Goal: Transaction & Acquisition: Purchase product/service

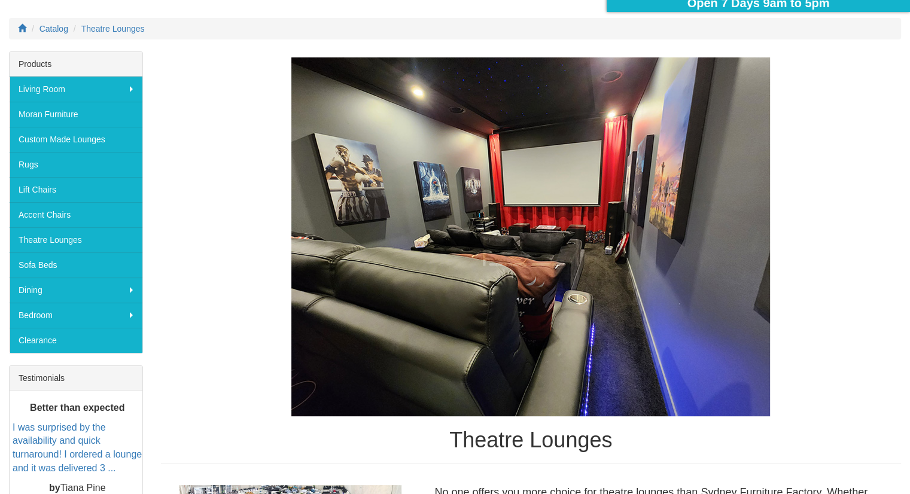
scroll to position [191, 0]
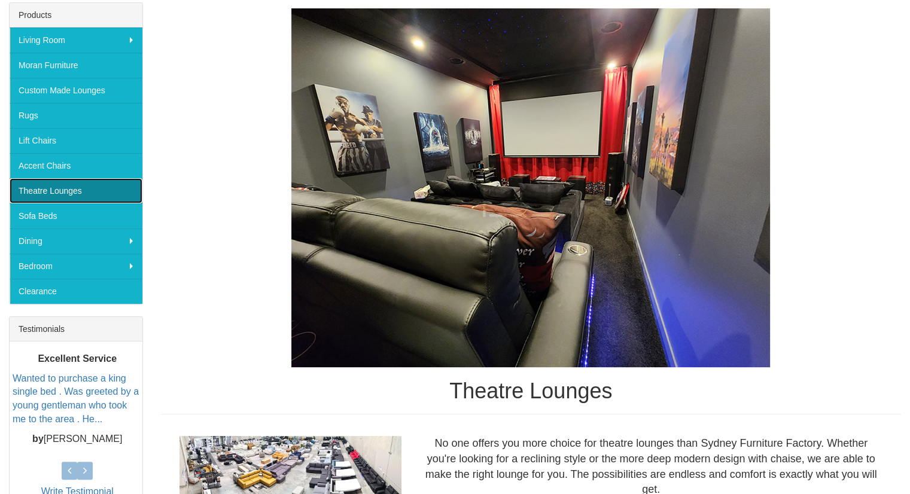
click at [66, 194] on link "Theatre Lounges" at bounding box center [76, 190] width 133 height 25
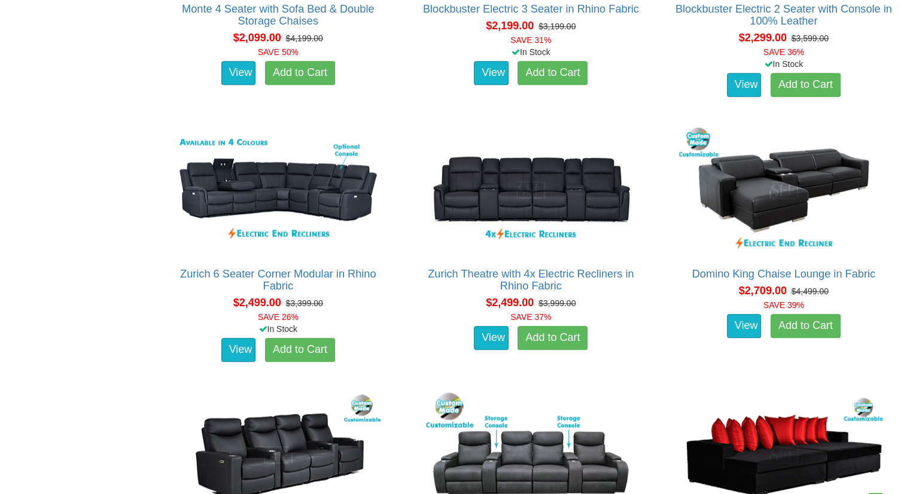
scroll to position [1296, 0]
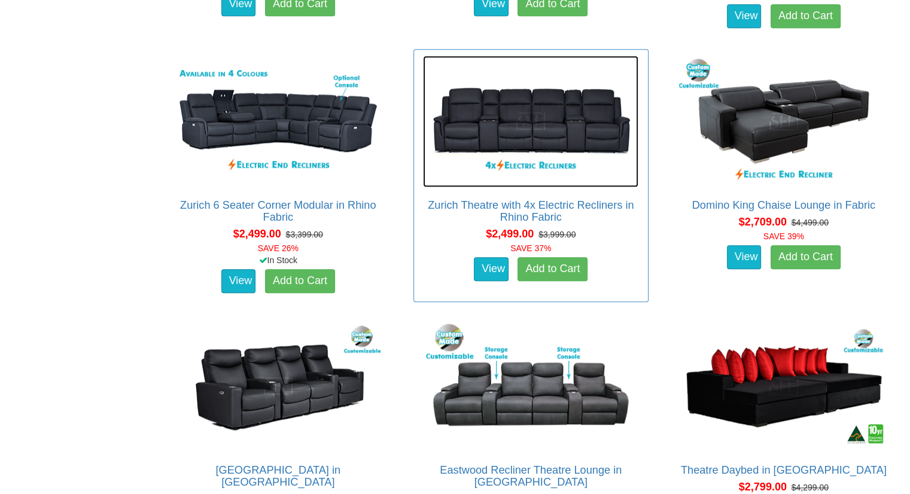
click at [539, 123] on img at bounding box center [530, 122] width 215 height 132
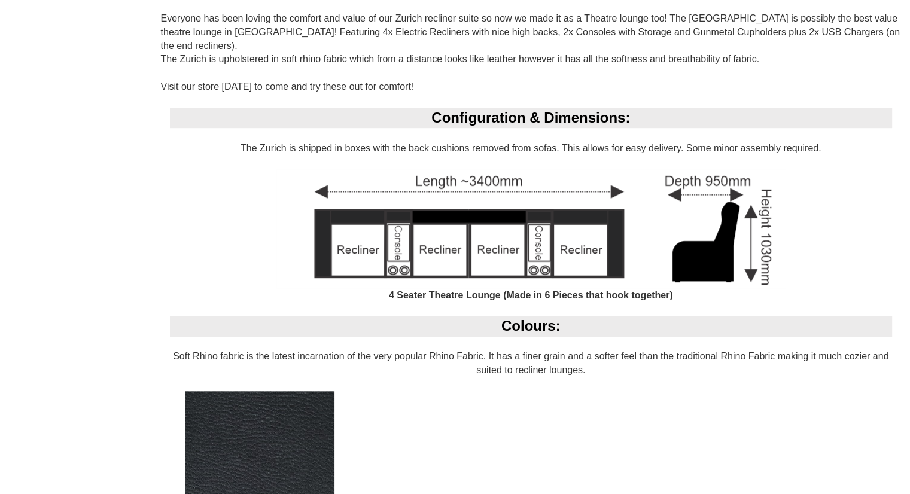
scroll to position [864, 0]
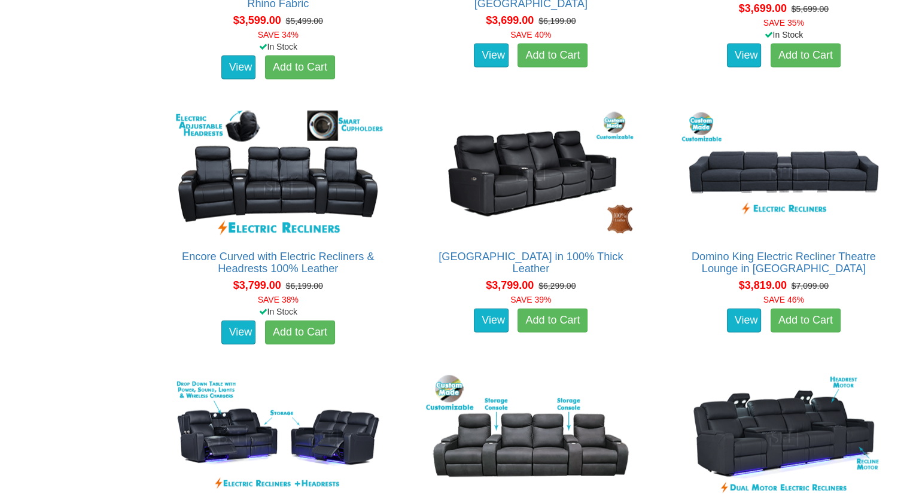
scroll to position [2582, 0]
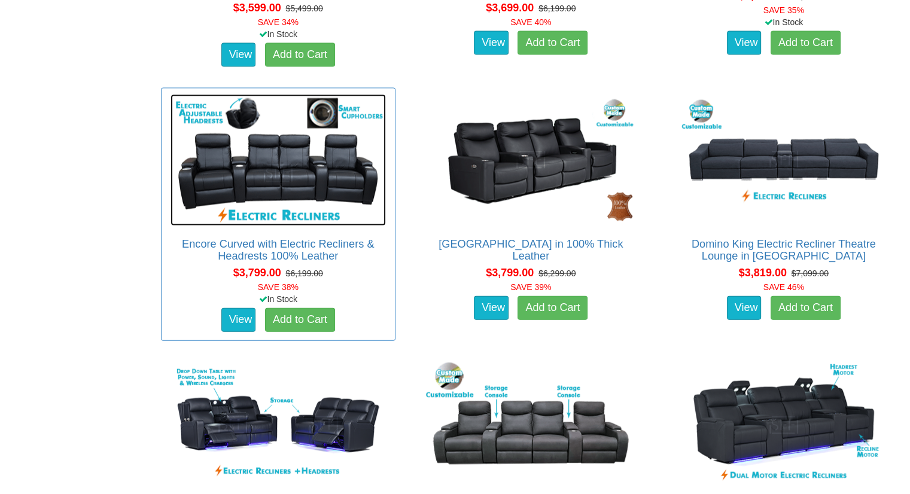
click at [288, 170] on img at bounding box center [277, 161] width 215 height 132
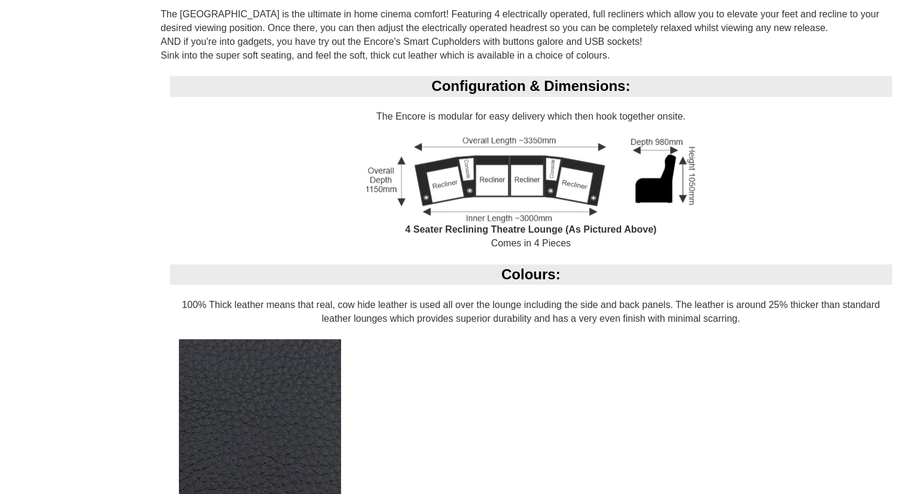
scroll to position [864, 0]
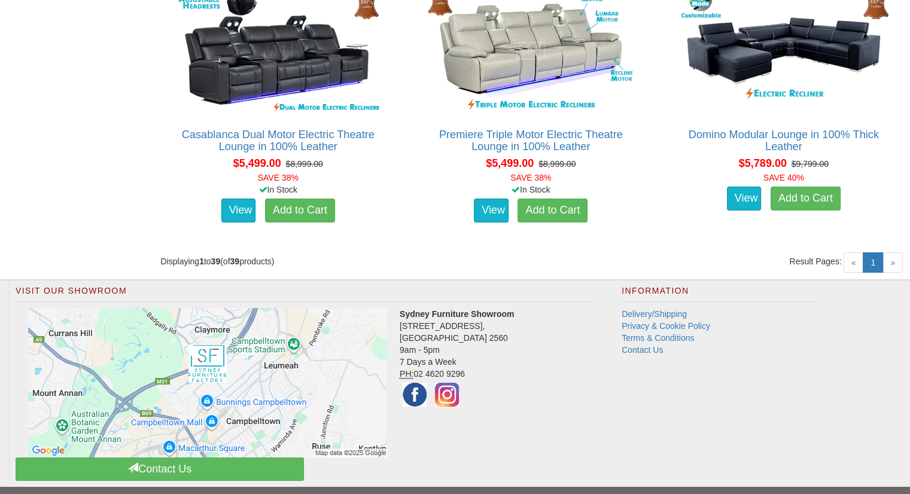
scroll to position [4039, 0]
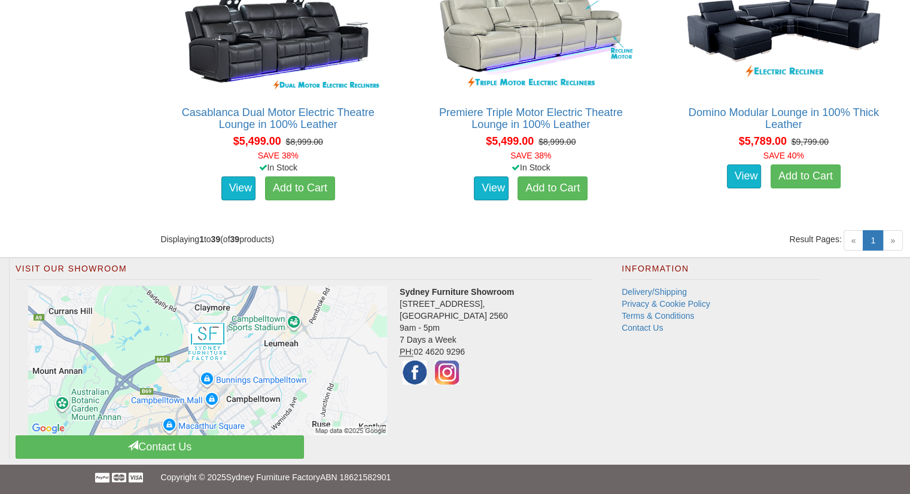
click at [895, 242] on span "»" at bounding box center [892, 240] width 20 height 20
click at [381, 234] on div "Displaying 1 to 39 (of 39 products)" at bounding box center [341, 239] width 379 height 12
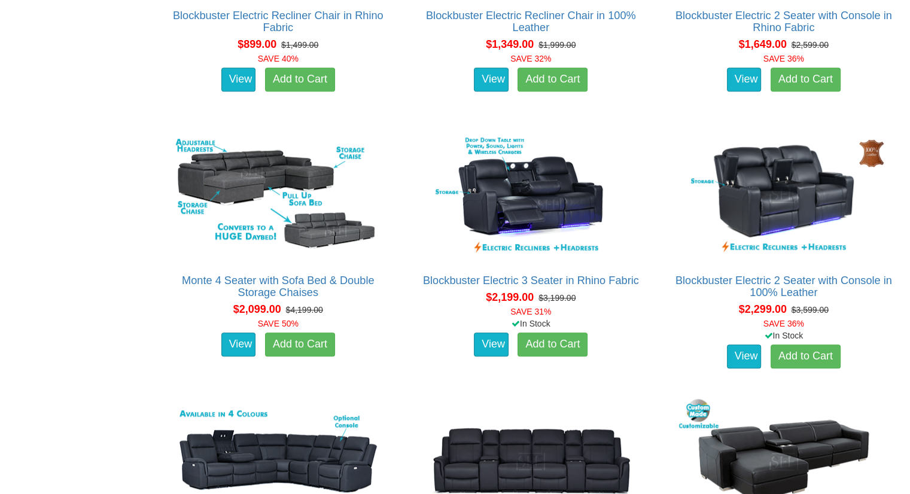
scroll to position [0, 0]
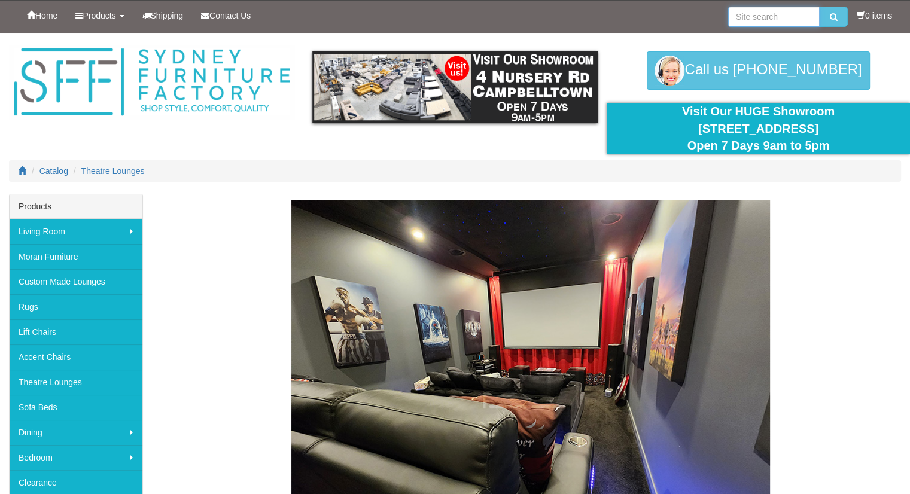
click at [746, 22] on input "search" at bounding box center [774, 17] width 92 height 20
type input "rhino"
click at [819, 7] on button "submit" at bounding box center [833, 17] width 28 height 20
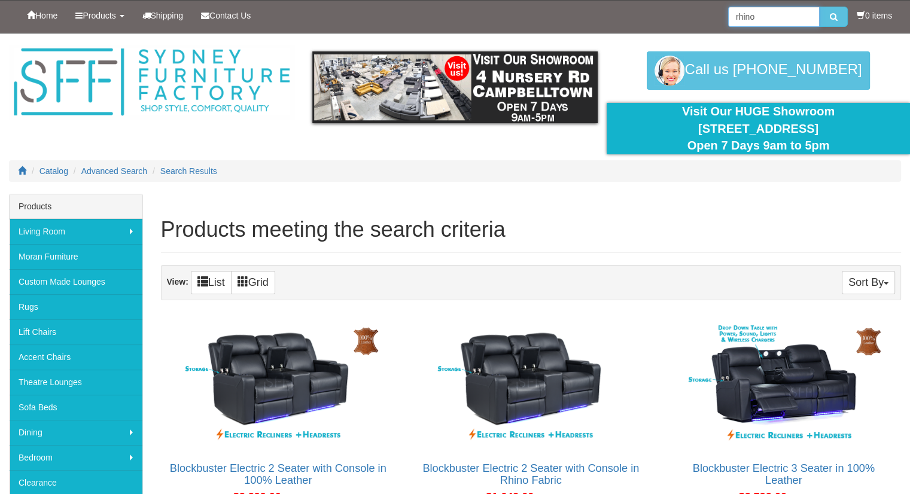
drag, startPoint x: 760, startPoint y: 14, endPoint x: 668, endPoint y: 13, distance: 91.5
click at [668, 13] on div "Home Products Living Room Lounges Sofas Australian Made Lounges Corner Modular …" at bounding box center [455, 17] width 892 height 32
type input "curved"
click at [819, 7] on button "submit" at bounding box center [833, 17] width 28 height 20
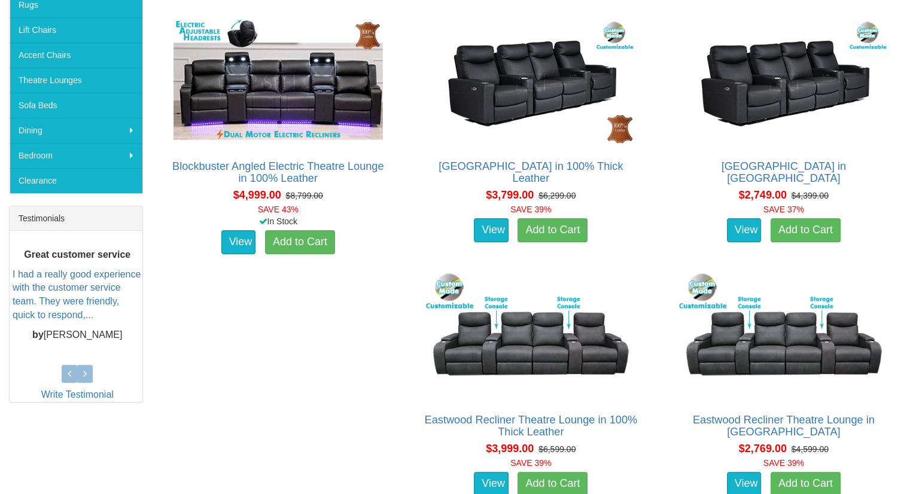
scroll to position [214, 0]
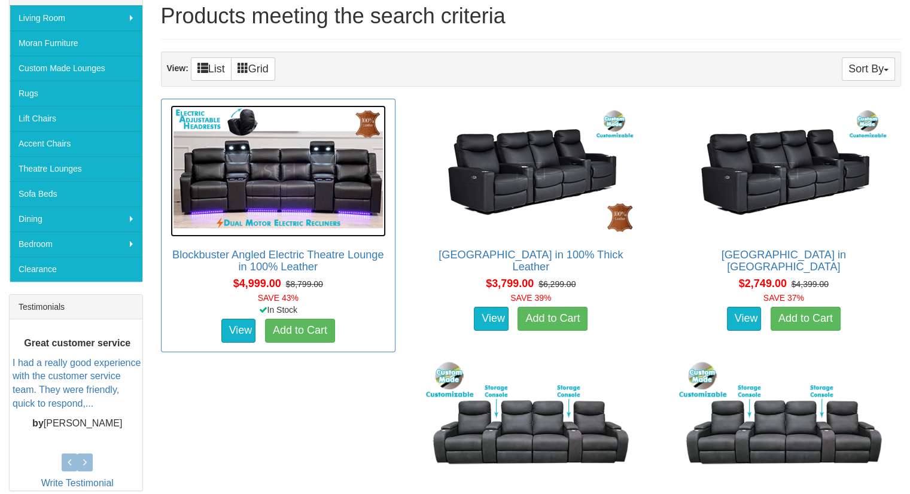
click at [257, 159] on img at bounding box center [277, 171] width 215 height 132
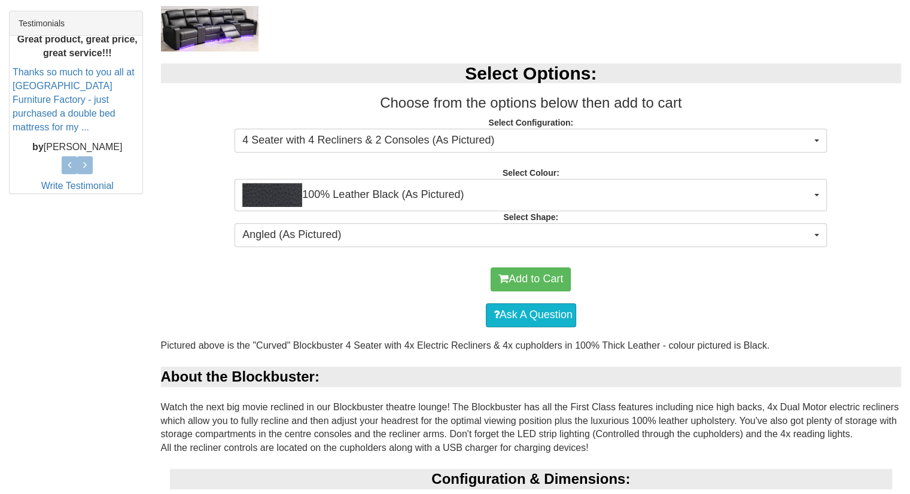
scroll to position [502, 0]
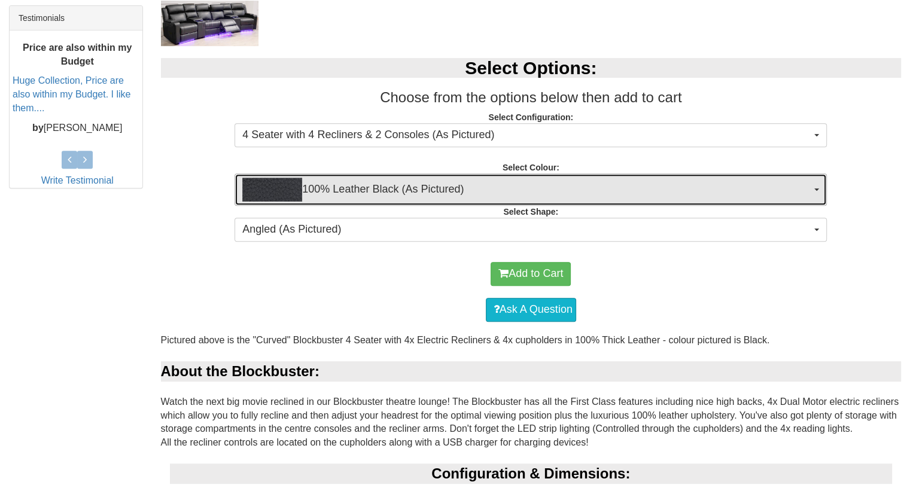
click at [393, 185] on span "100% Leather Black (As Pictured)" at bounding box center [526, 190] width 569 height 24
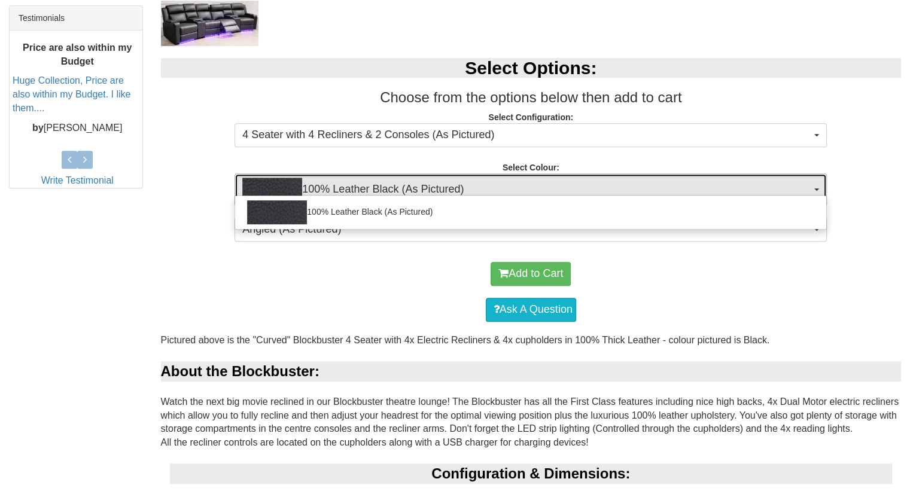
click at [393, 185] on span "100% Leather Black (As Pictured)" at bounding box center [526, 190] width 569 height 24
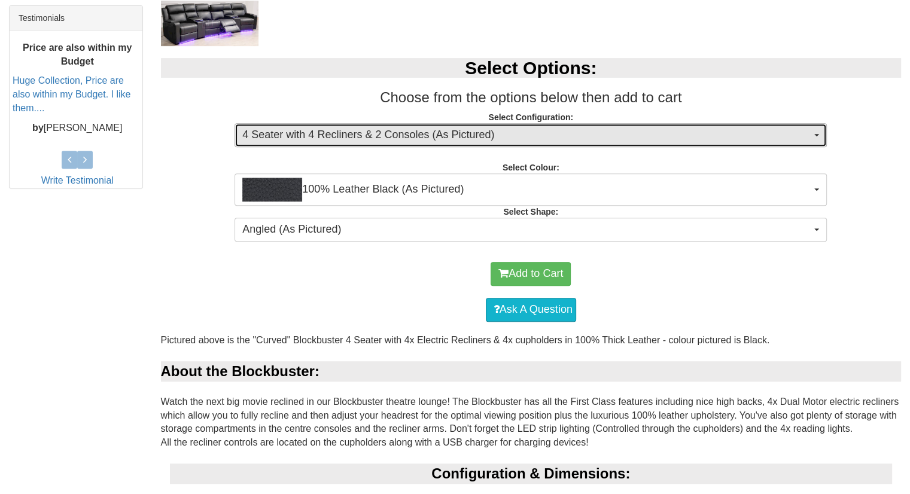
click at [391, 125] on button "4 Seater with 4 Recliners & 2 Consoles (As Pictured)" at bounding box center [530, 135] width 592 height 24
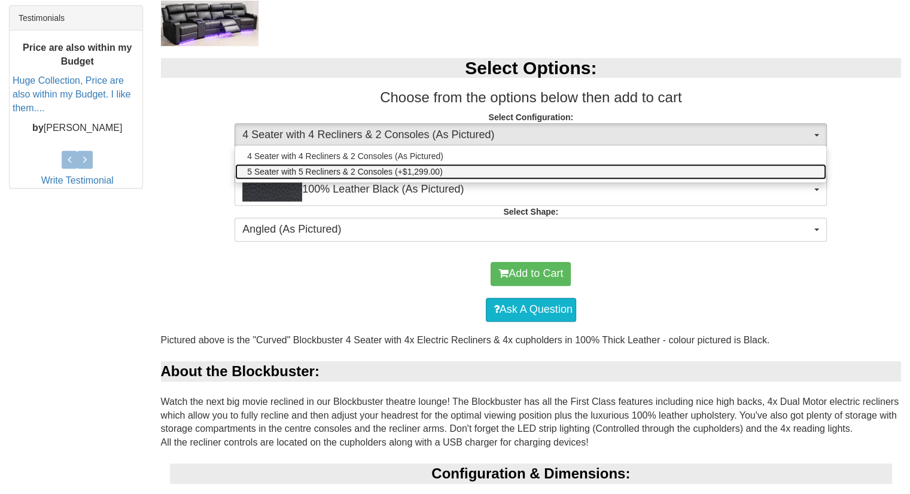
click at [358, 167] on span "5 Seater with 5 Recliners & 2 Consoles (+$1,299.00)" at bounding box center [344, 172] width 195 height 12
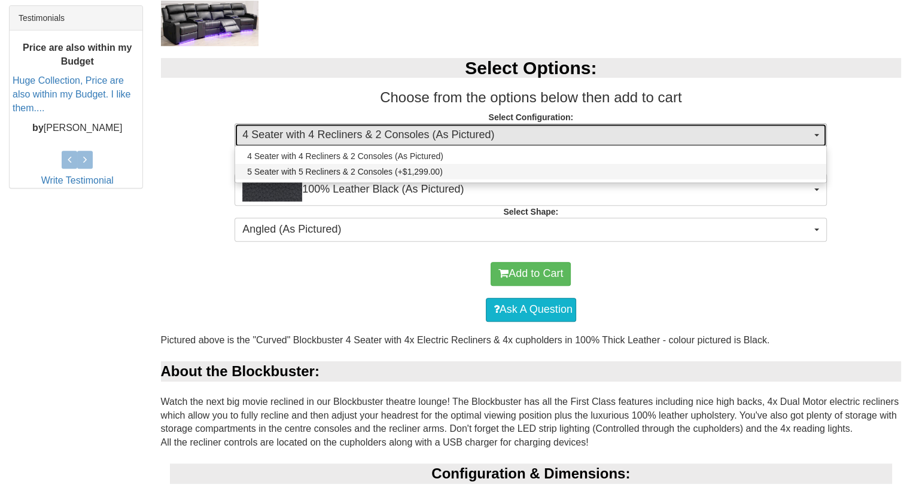
select select "1249"
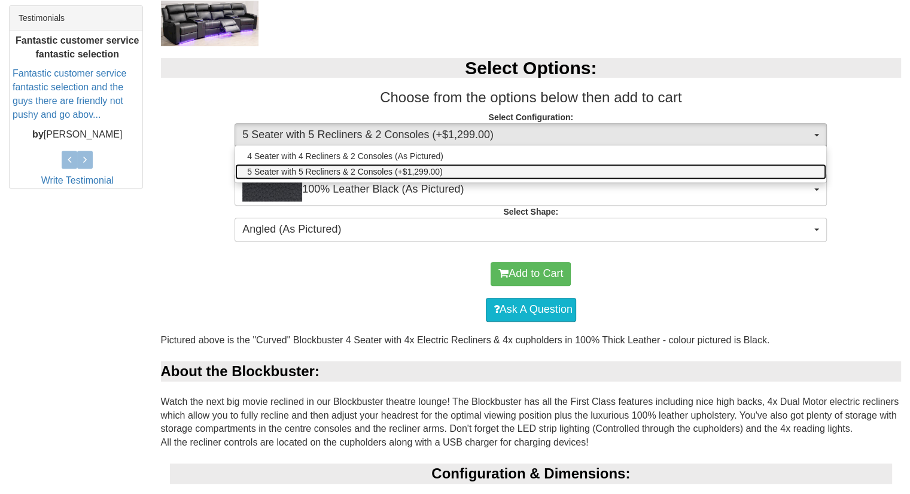
click at [358, 167] on span "5 Seater with 5 Recliners & 2 Consoles (+$1,299.00)" at bounding box center [344, 172] width 195 height 12
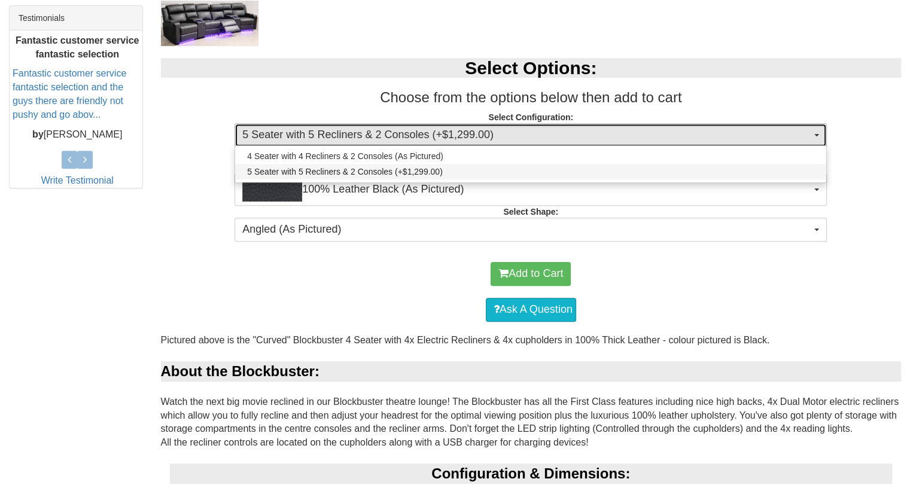
select select "1249"
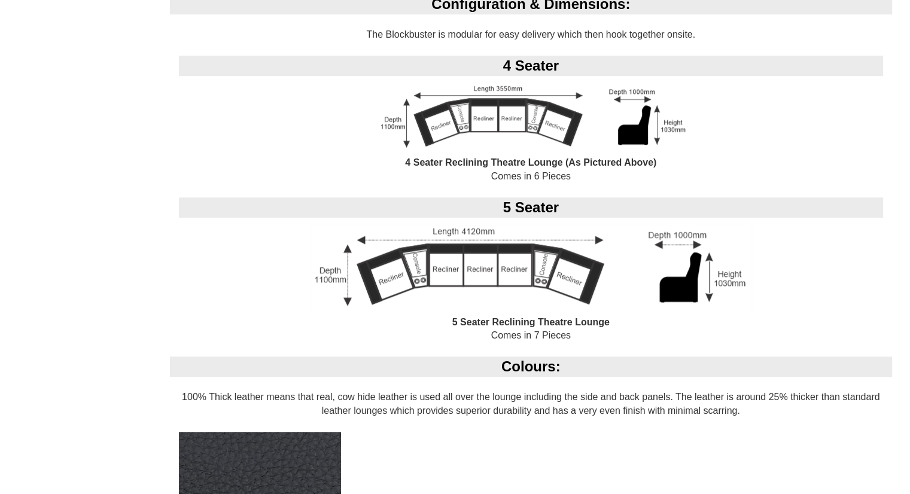
scroll to position [426, 0]
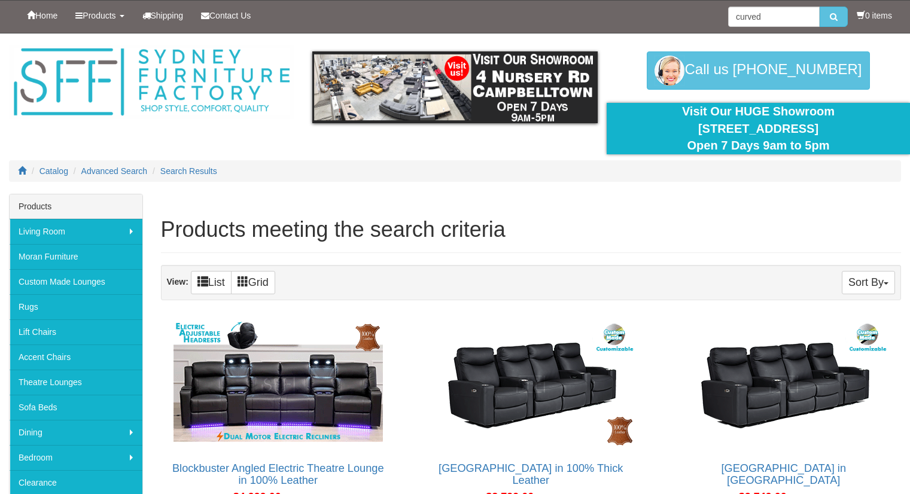
scroll to position [214, 0]
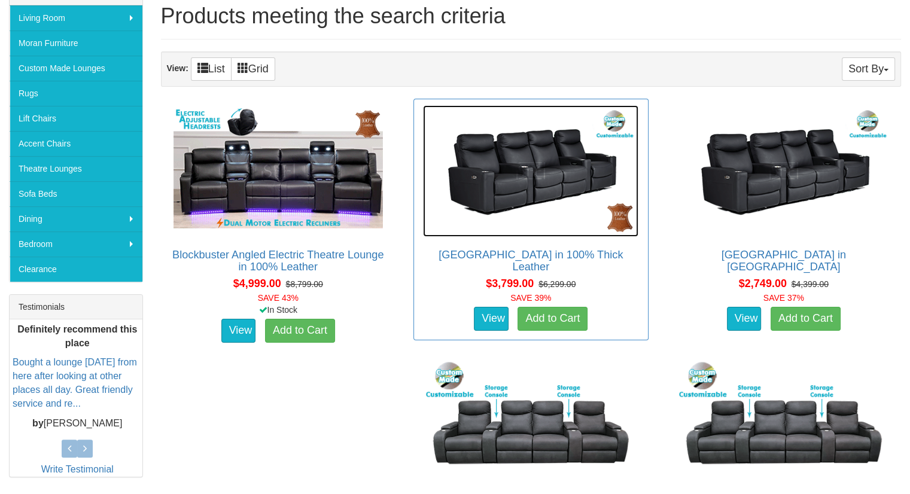
click at [516, 194] on img at bounding box center [530, 171] width 215 height 132
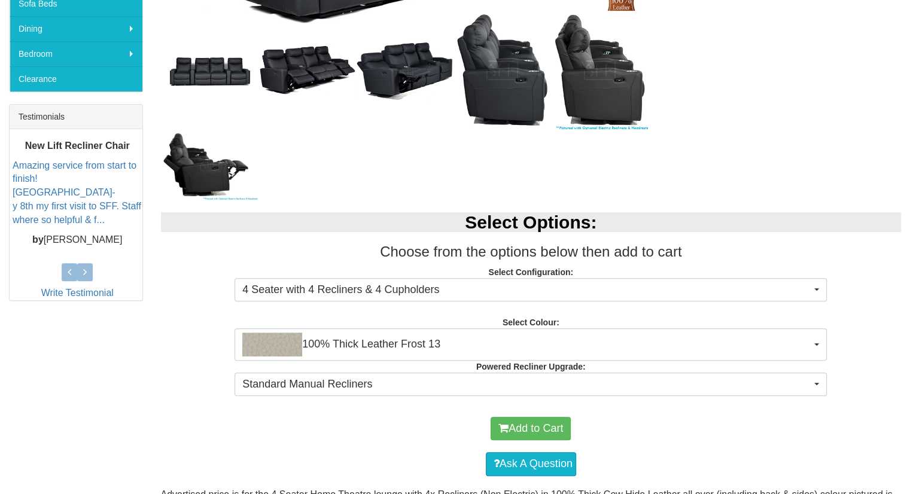
scroll to position [432, 0]
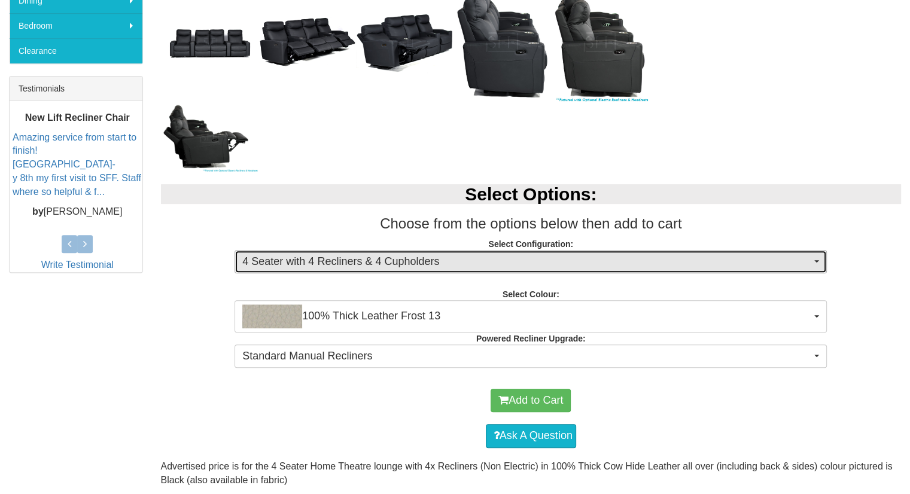
click at [340, 259] on span "4 Seater with 4 Recliners & 4 Cupholders" at bounding box center [526, 262] width 569 height 16
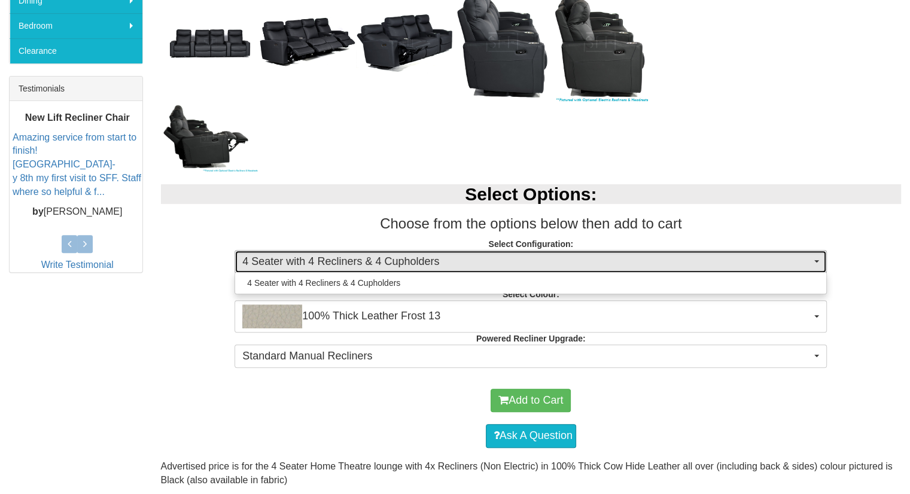
click at [340, 259] on span "4 Seater with 4 Recliners & 4 Cupholders" at bounding box center [526, 262] width 569 height 16
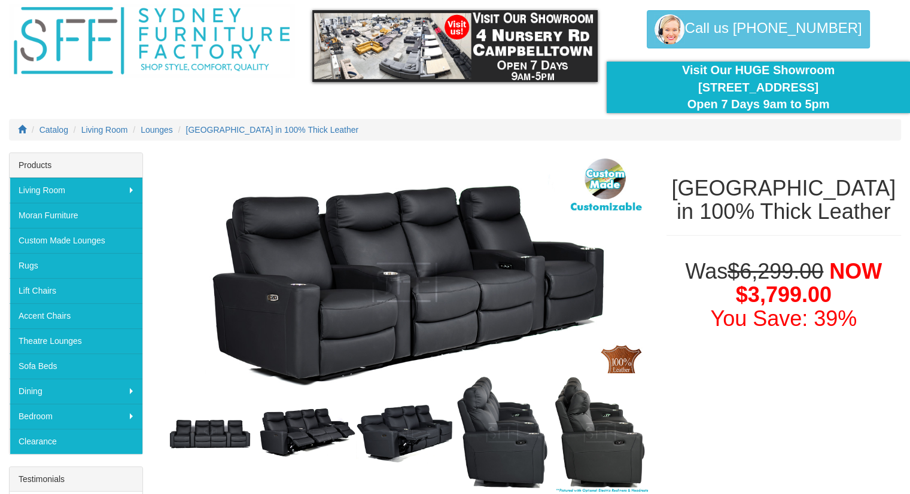
scroll to position [0, 0]
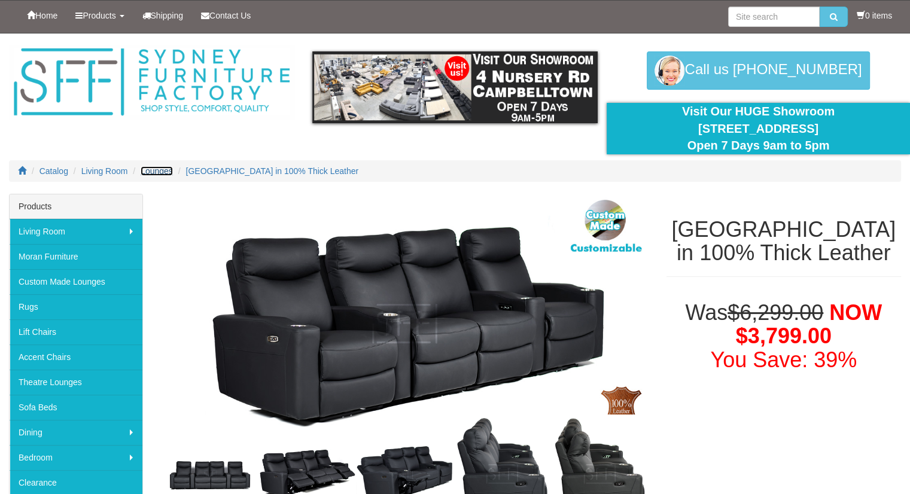
click at [153, 169] on span "Lounges" at bounding box center [157, 171] width 32 height 10
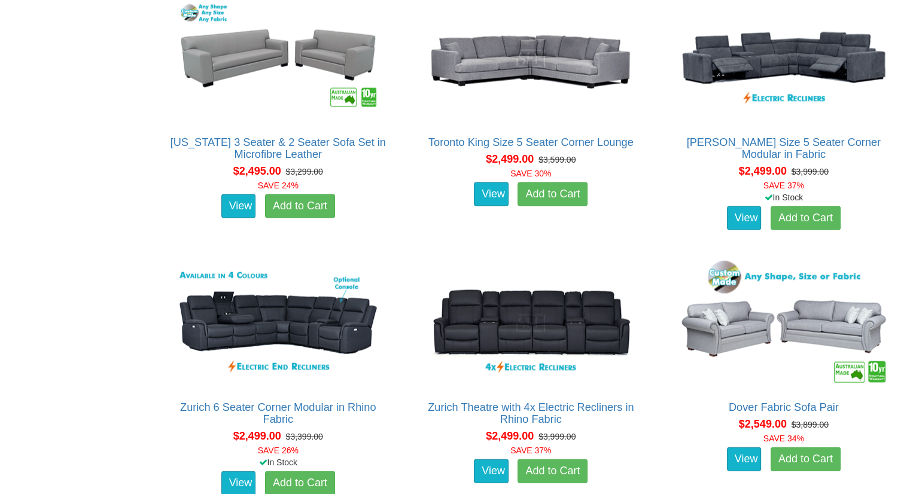
scroll to position [2592, 0]
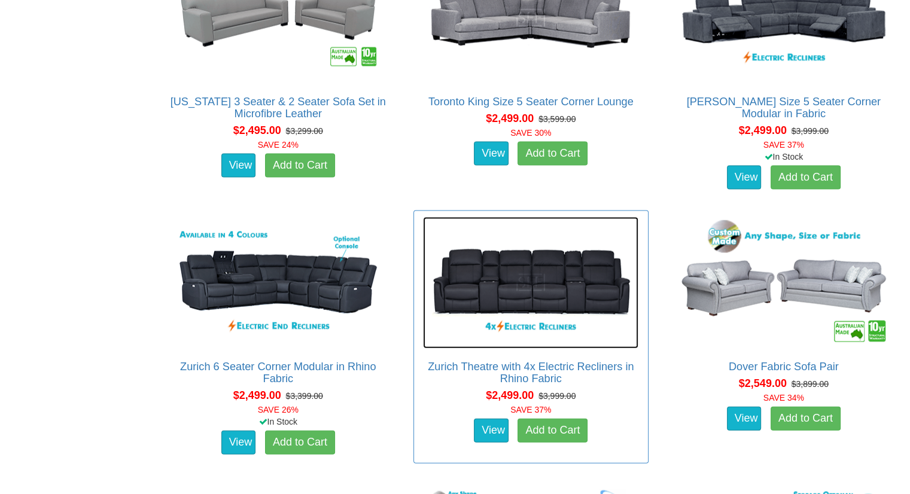
click at [517, 276] on img at bounding box center [530, 283] width 215 height 132
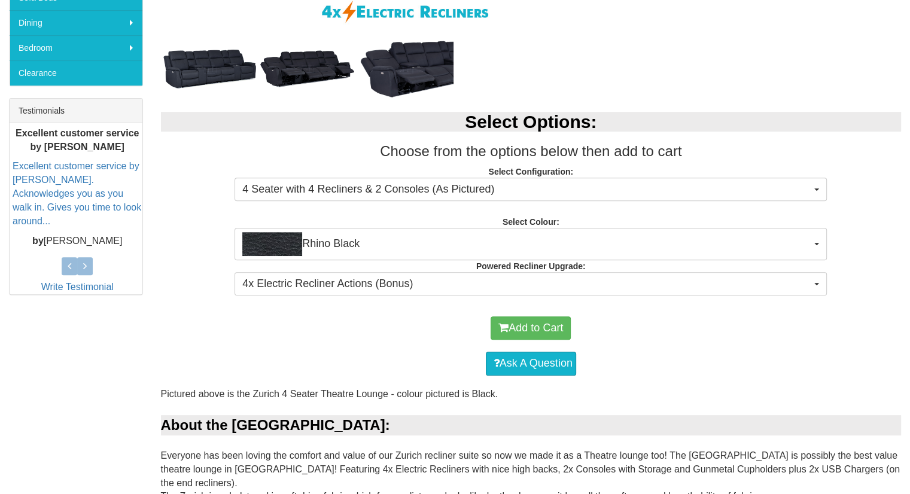
scroll to position [432, 0]
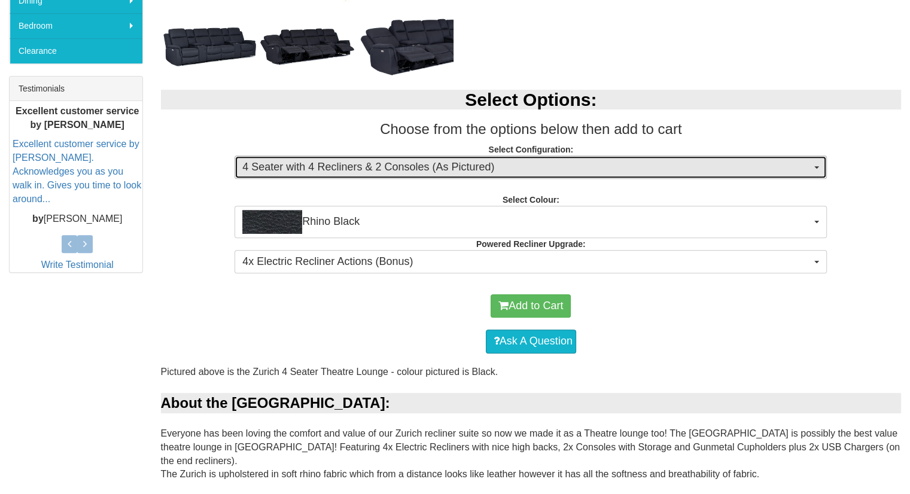
click at [479, 161] on span "4 Seater with 4 Recliners & 2 Consoles (As Pictured)" at bounding box center [526, 168] width 569 height 16
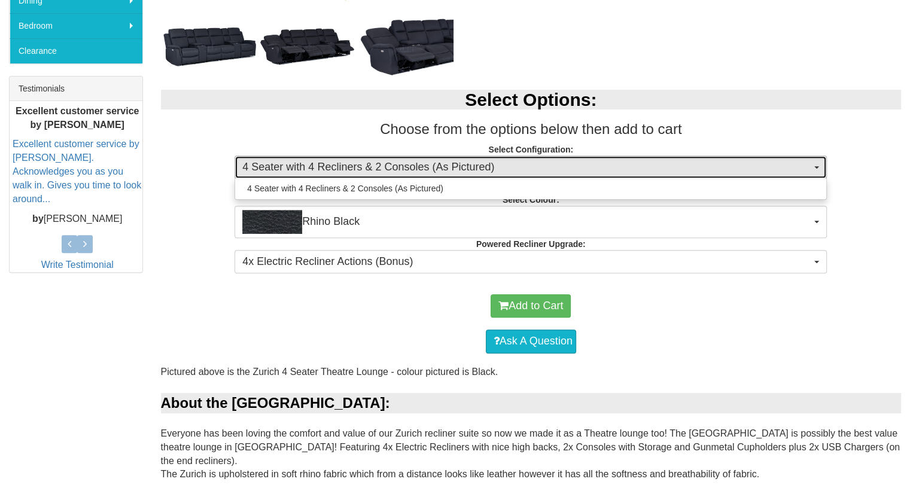
click at [479, 161] on span "4 Seater with 4 Recliners & 2 Consoles (As Pictured)" at bounding box center [526, 168] width 569 height 16
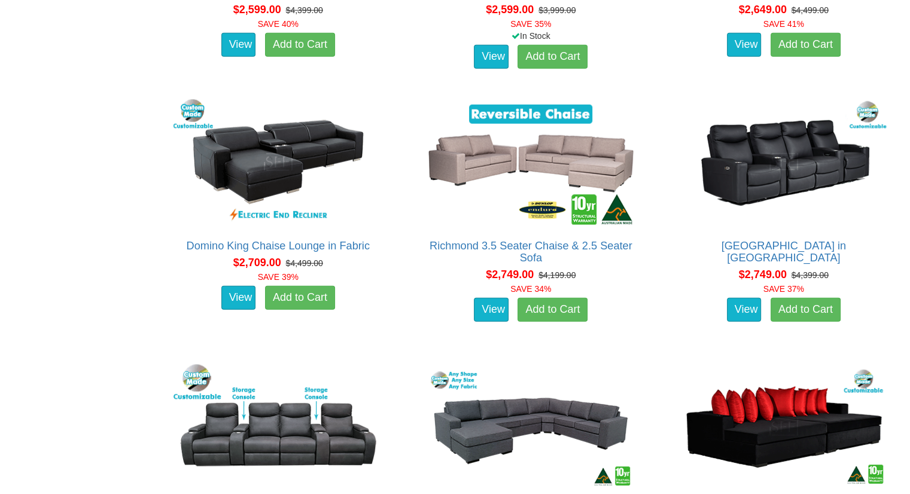
scroll to position [3287, 0]
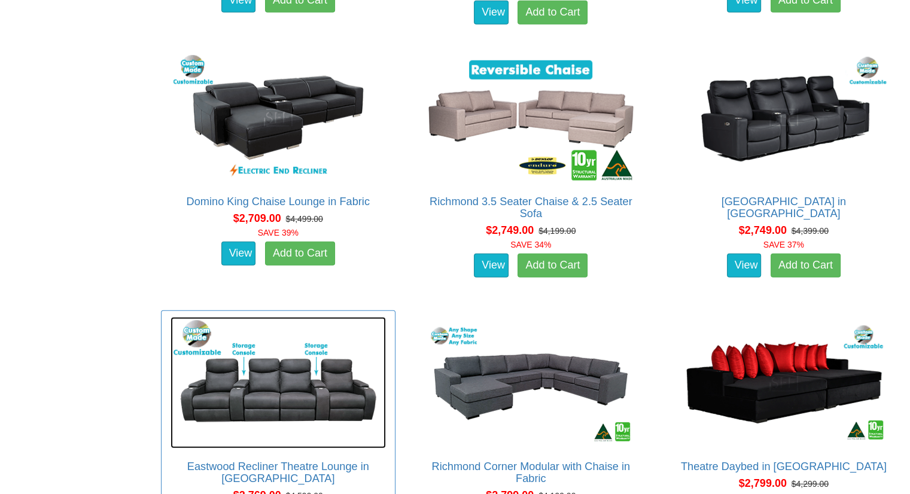
click at [279, 386] on img at bounding box center [277, 383] width 215 height 132
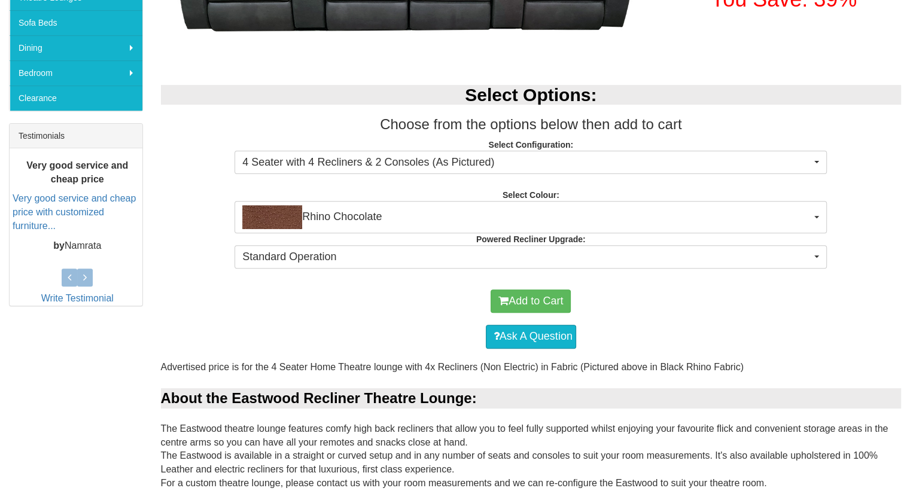
scroll to position [432, 0]
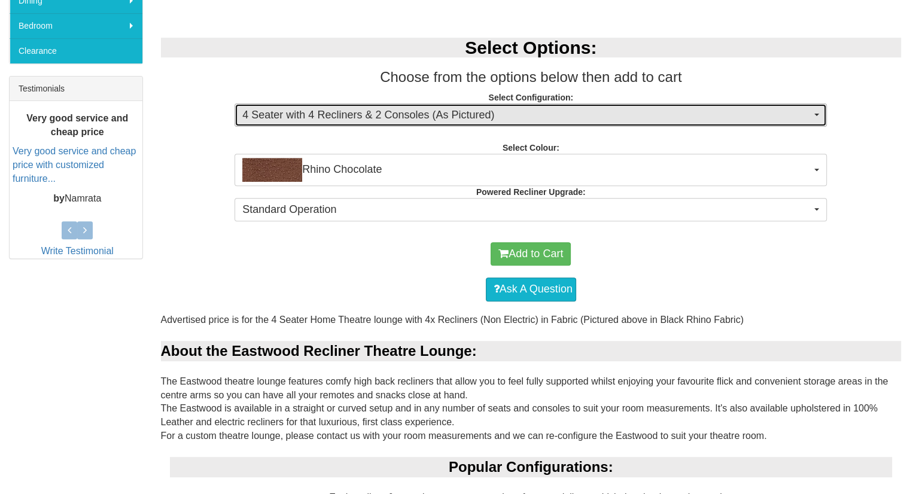
click at [325, 118] on span "4 Seater with 4 Recliners & 2 Consoles (As Pictured)" at bounding box center [526, 116] width 569 height 16
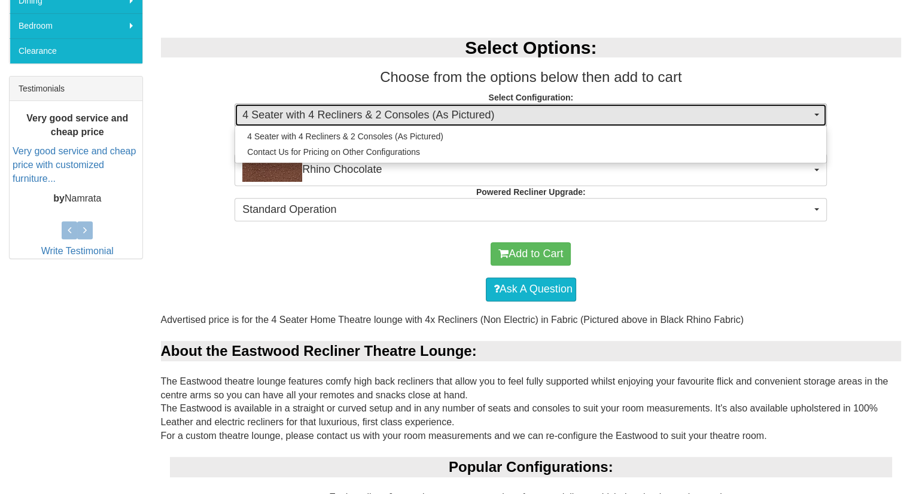
click at [325, 118] on span "4 Seater with 4 Recliners & 2 Consoles (As Pictured)" at bounding box center [526, 116] width 569 height 16
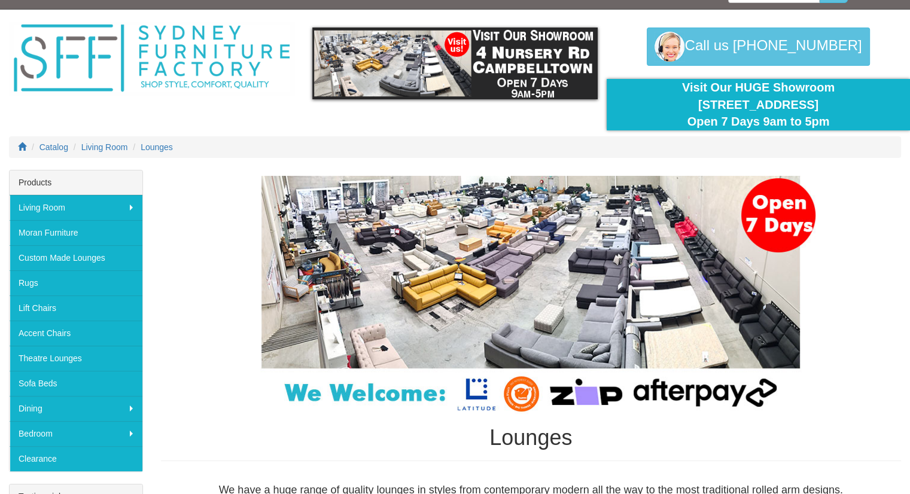
scroll to position [72, 0]
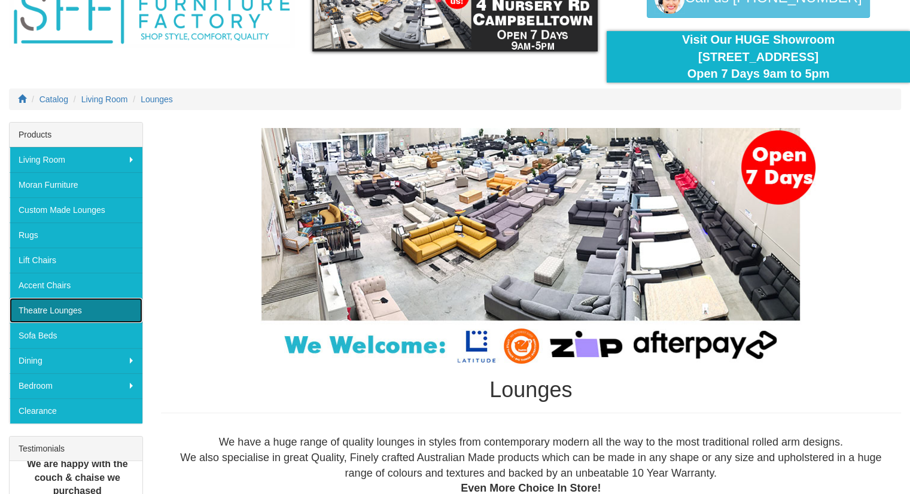
click at [51, 309] on link "Theatre Lounges" at bounding box center [76, 310] width 133 height 25
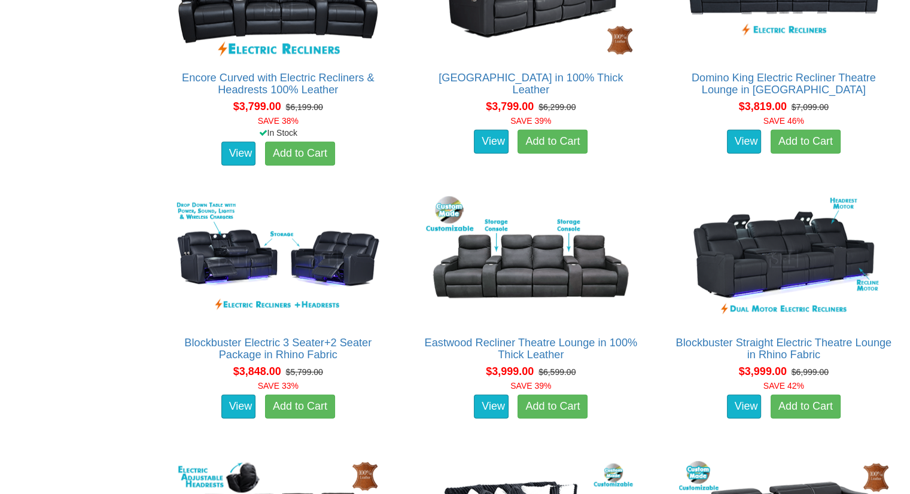
scroll to position [2747, 0]
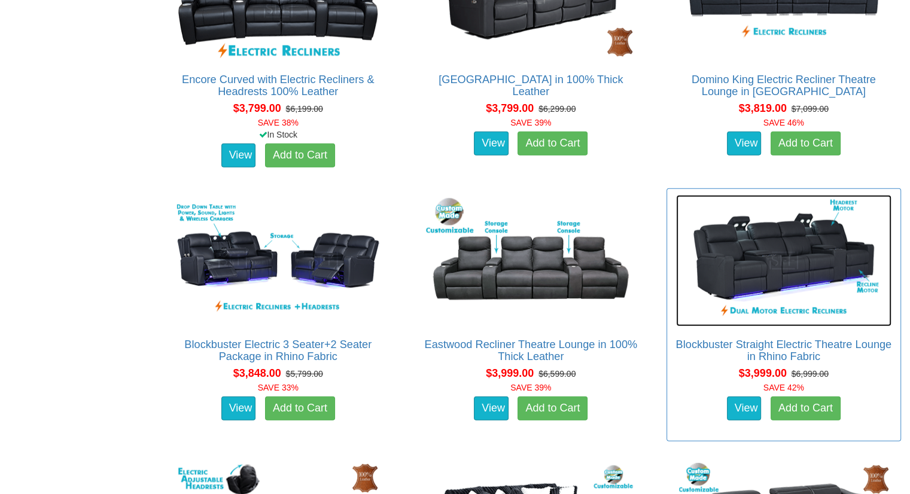
click at [787, 248] on img at bounding box center [783, 261] width 215 height 132
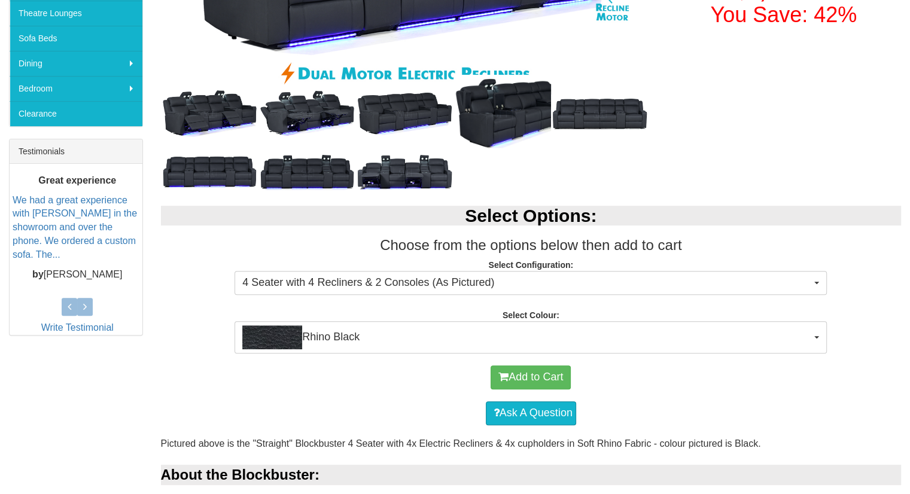
scroll to position [432, 0]
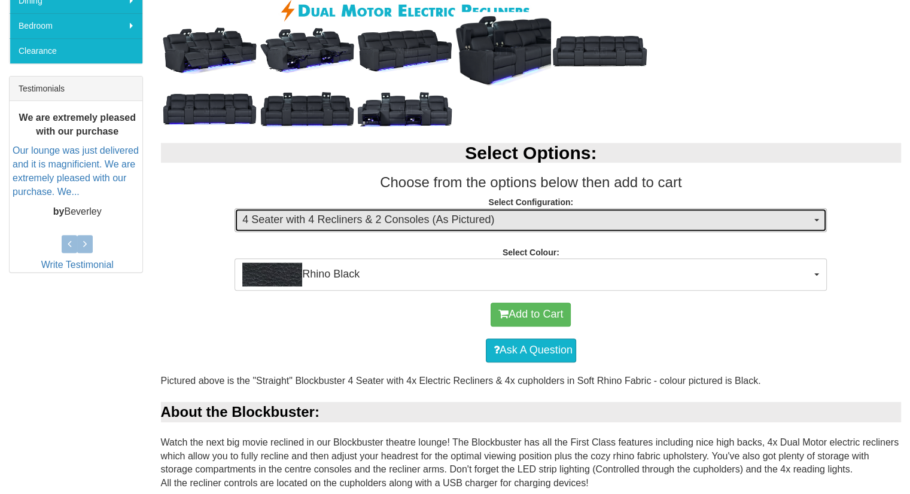
click at [441, 228] on button "4 Seater with 4 Recliners & 2 Consoles (As Pictured)" at bounding box center [530, 220] width 592 height 24
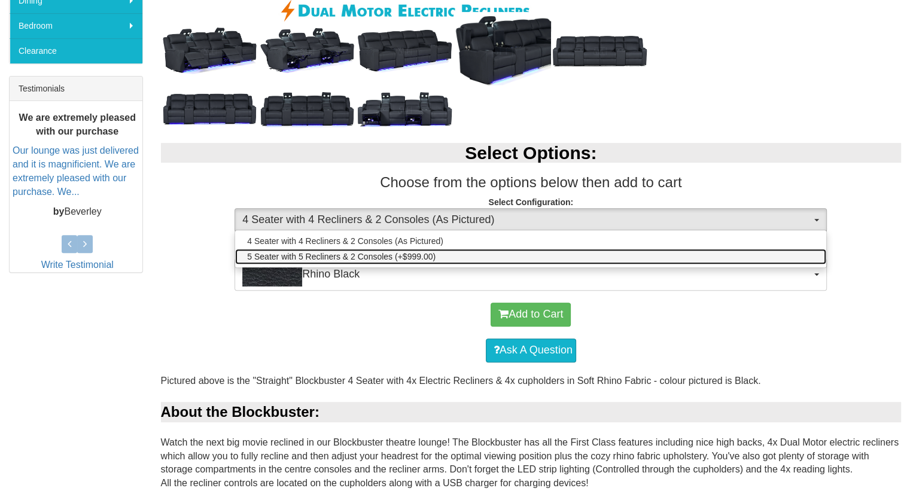
click at [380, 255] on span "5 Seater with 5 Recliners & 2 Consoles (+$999.00)" at bounding box center [341, 257] width 188 height 12
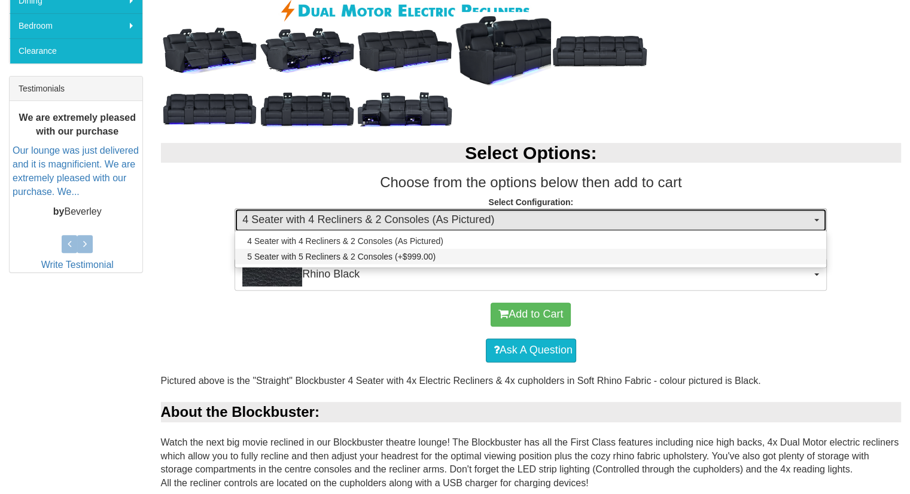
select select "1249"
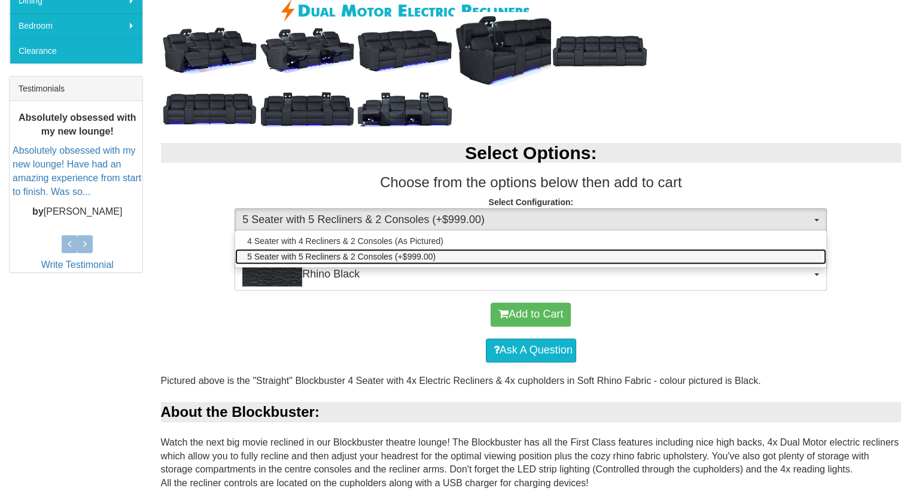
click at [380, 255] on span "5 Seater with 5 Recliners & 2 Consoles (+$999.00)" at bounding box center [341, 257] width 188 height 12
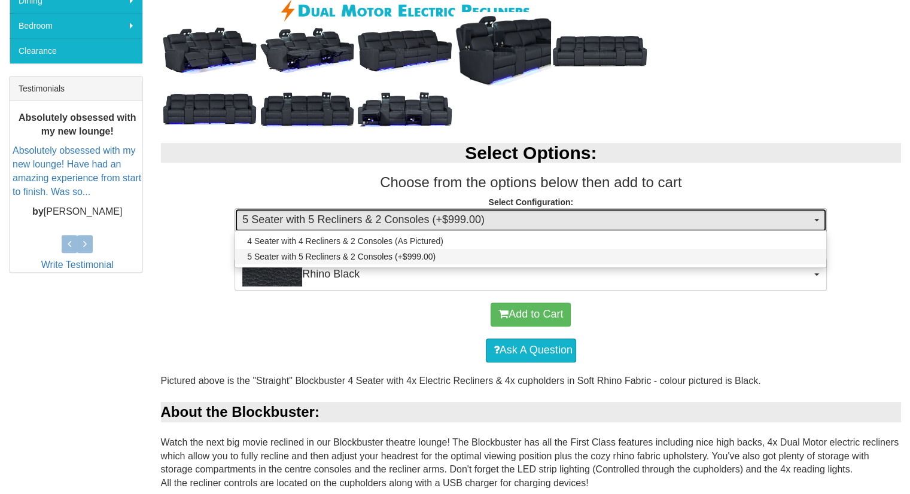
select select "1249"
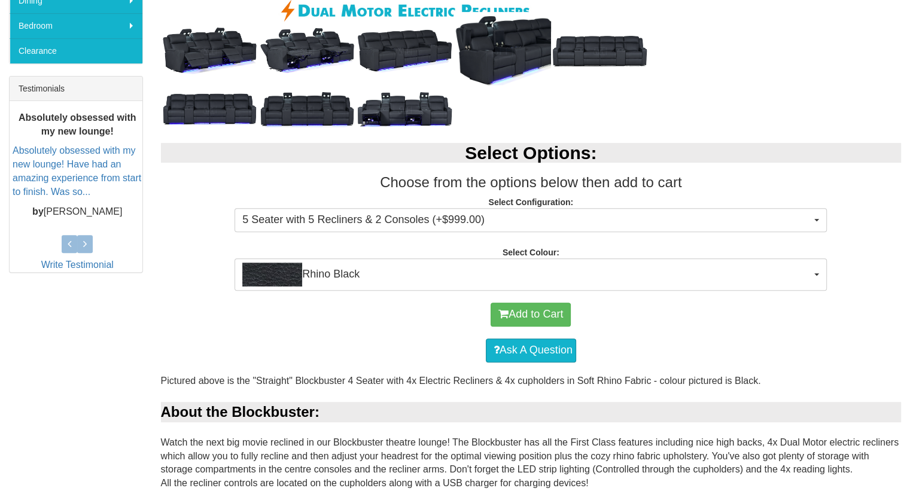
click at [180, 221] on p "Select Configuration: 5 Seater with 5 Recliners & 2 Consoles (+$999.00) 4 Seate…" at bounding box center [531, 212] width 741 height 32
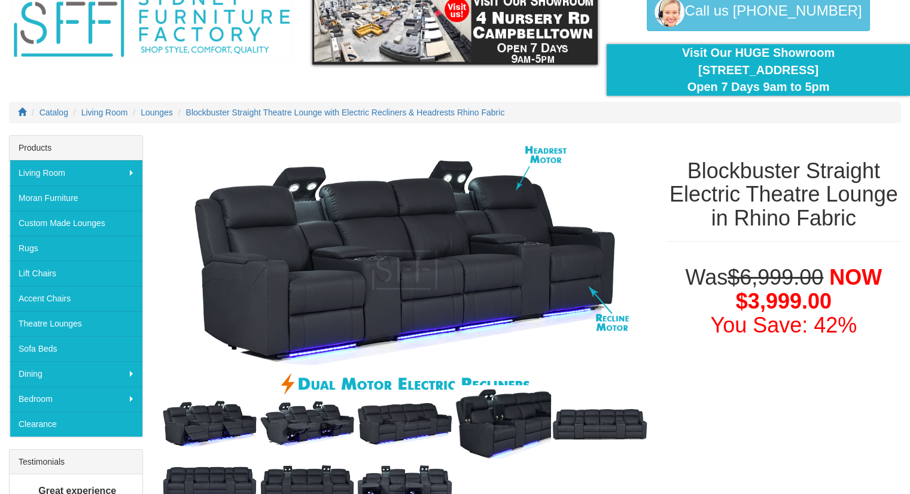
scroll to position [57, 0]
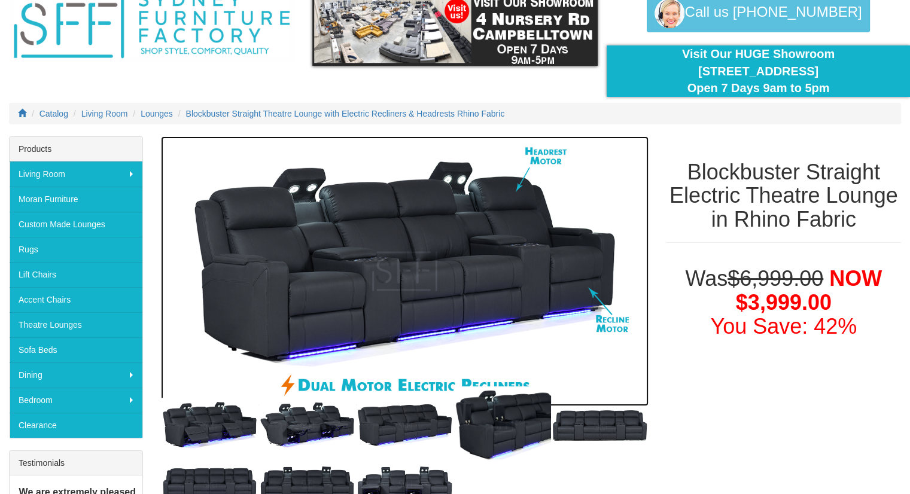
click at [398, 250] on img at bounding box center [404, 271] width 487 height 270
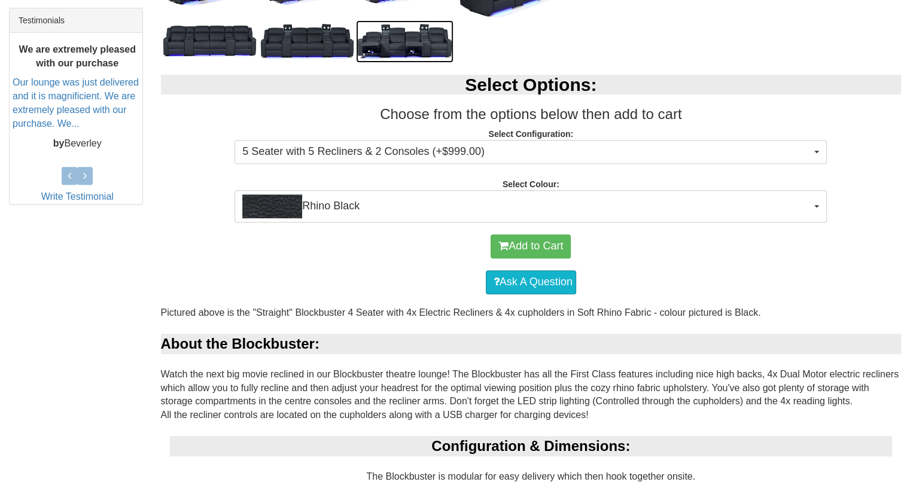
scroll to position [0, 0]
